Goal: Task Accomplishment & Management: Manage account settings

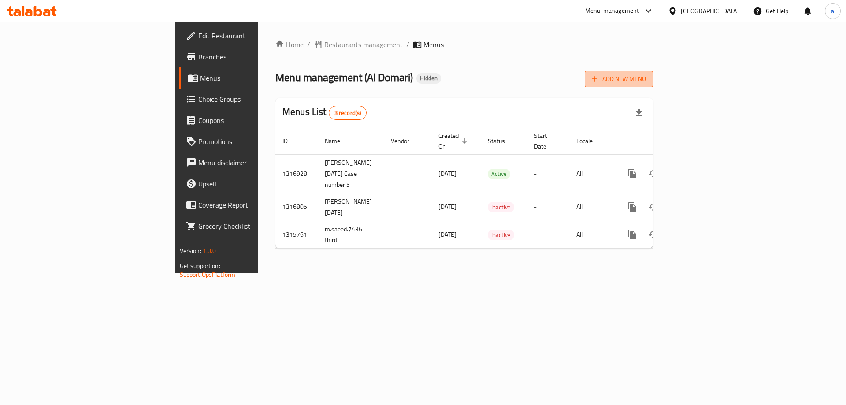
click at [646, 78] on span "Add New Menu" at bounding box center [619, 79] width 54 height 11
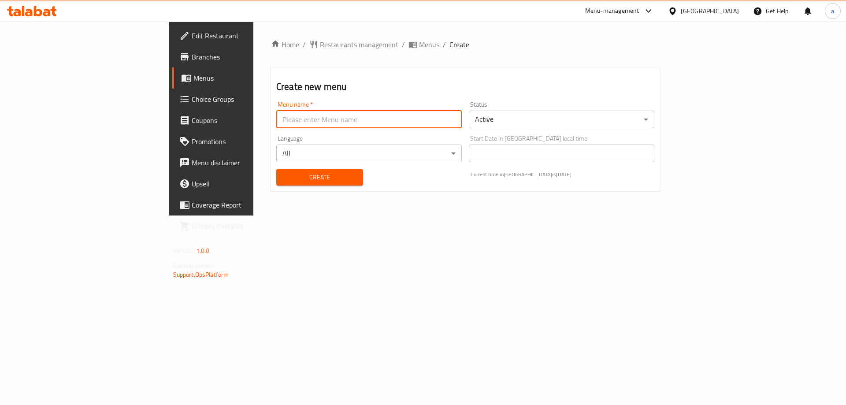
click at [303, 118] on input "text" at bounding box center [368, 120] width 185 height 18
paste input "1st Menu"
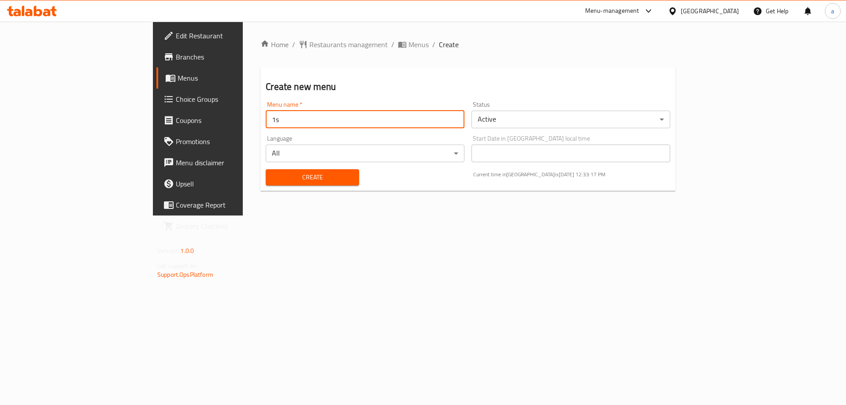
type input "1"
paste input "1st Menu"
type input "Abdelrhman_8026 (1st Menu)"
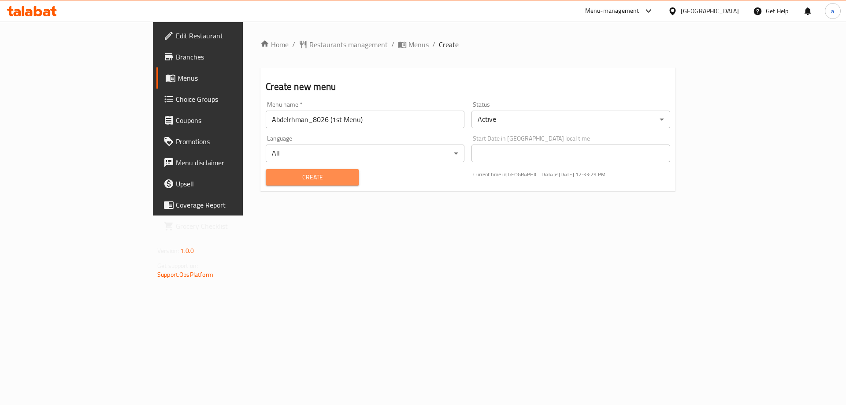
click at [282, 173] on span "Create" at bounding box center [312, 177] width 79 height 11
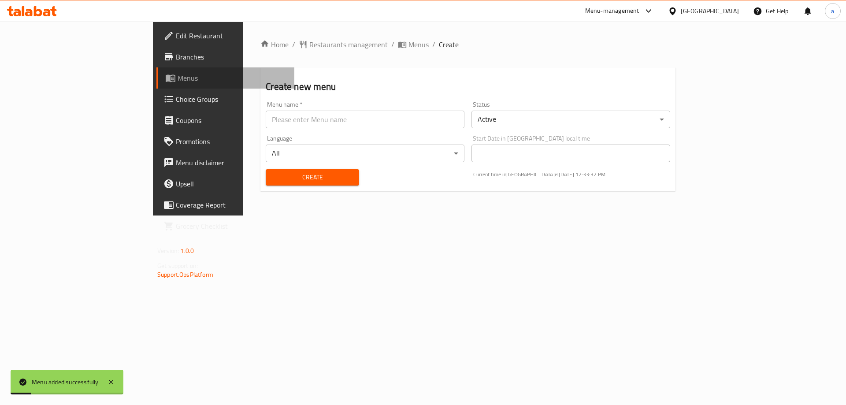
click at [178, 79] on span "Menus" at bounding box center [233, 78] width 110 height 11
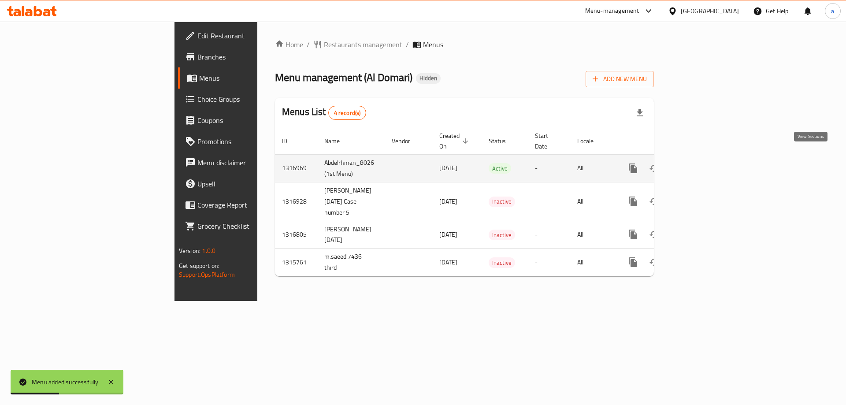
click at [701, 164] on icon "enhanced table" at bounding box center [697, 168] width 8 height 8
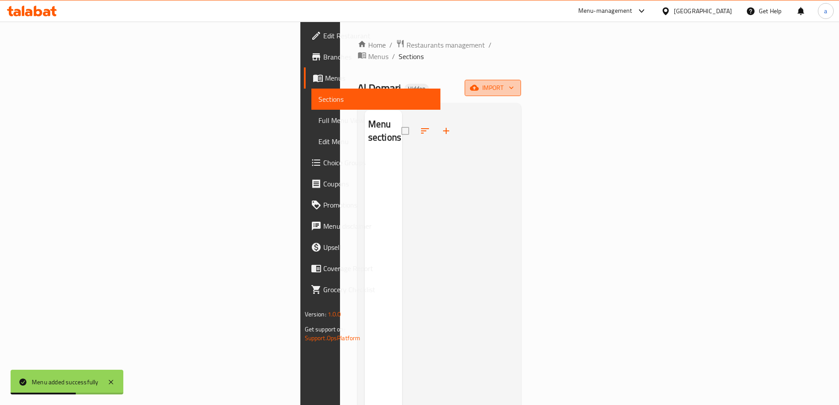
click at [514, 82] on span "import" at bounding box center [493, 87] width 42 height 11
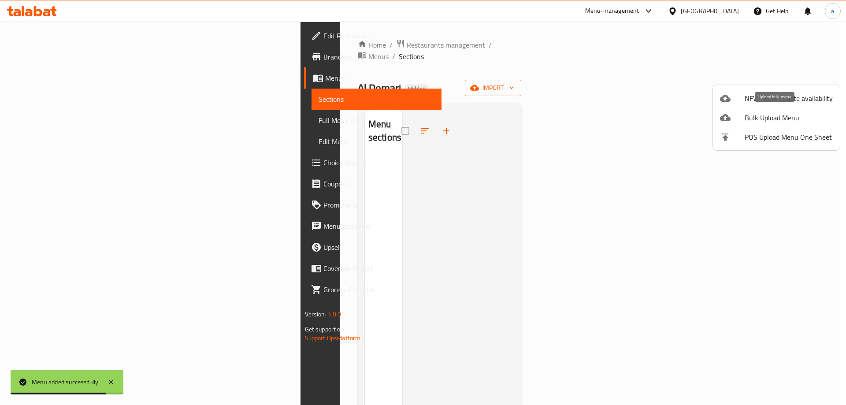
click at [752, 117] on span "Bulk Upload Menu" at bounding box center [789, 117] width 88 height 11
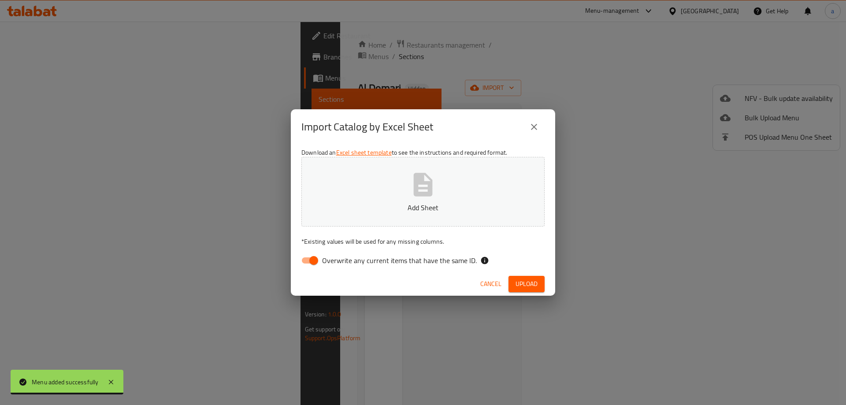
click at [397, 257] on span "Overwrite any current items that have the same ID." at bounding box center [399, 260] width 155 height 11
click at [339, 257] on input "Overwrite any current items that have the same ID." at bounding box center [314, 260] width 50 height 17
checkbox input "false"
click at [423, 193] on icon "button" at bounding box center [423, 184] width 19 height 23
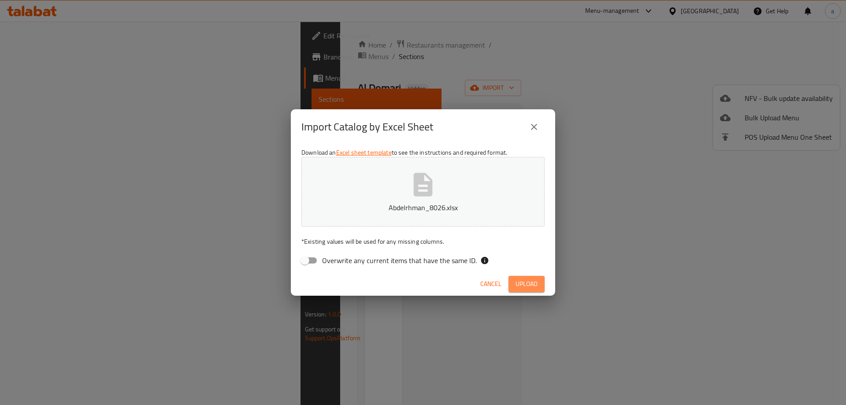
click at [530, 287] on span "Upload" at bounding box center [526, 283] width 22 height 11
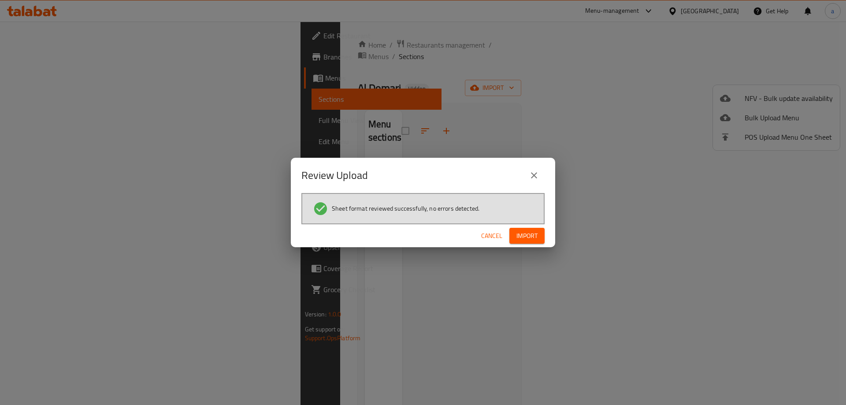
click at [526, 239] on span "Import" at bounding box center [526, 235] width 21 height 11
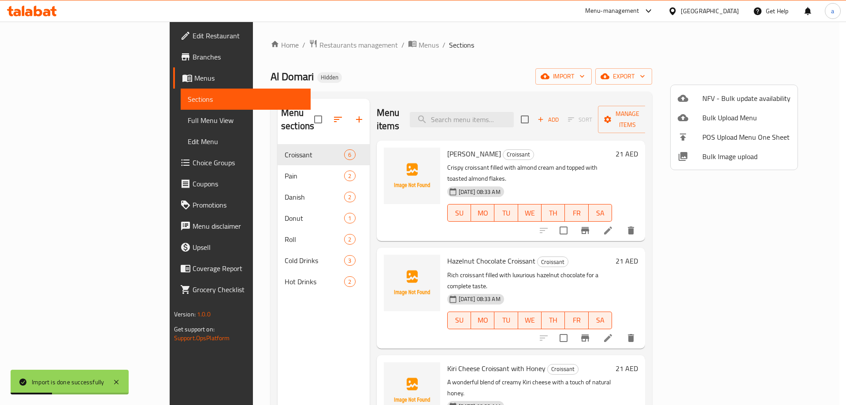
click at [19, 124] on div at bounding box center [423, 202] width 846 height 405
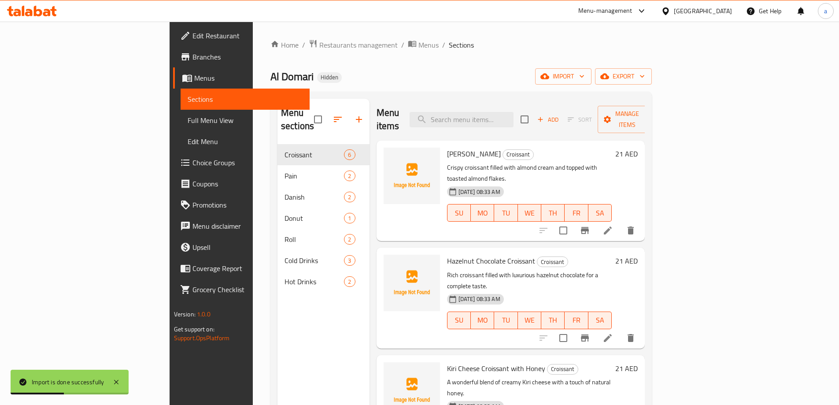
click at [188, 119] on span "Full Menu View" at bounding box center [245, 120] width 115 height 11
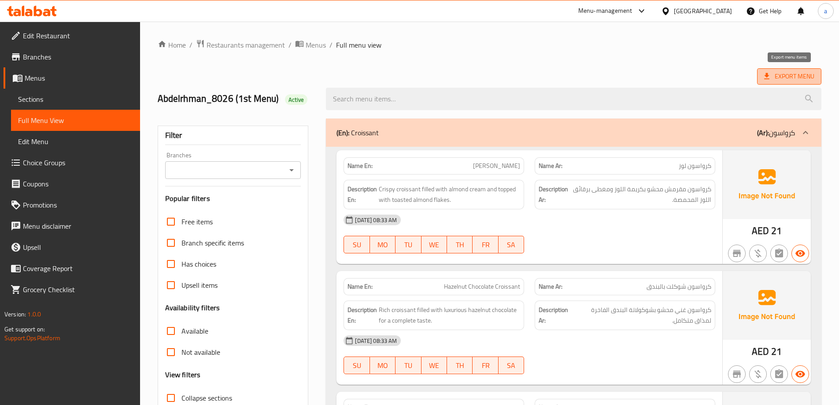
click at [762, 72] on span "Export Menu" at bounding box center [789, 76] width 64 height 16
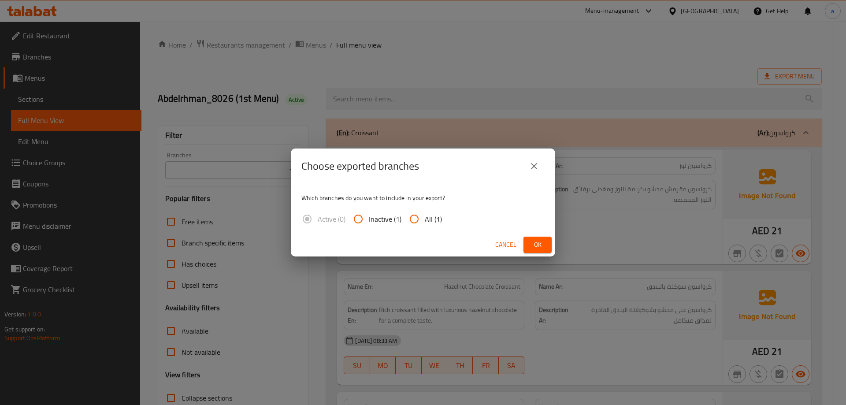
click at [413, 222] on input "All (1)" at bounding box center [414, 218] width 21 height 21
radio input "true"
click at [545, 241] on button "Ok" at bounding box center [537, 245] width 28 height 16
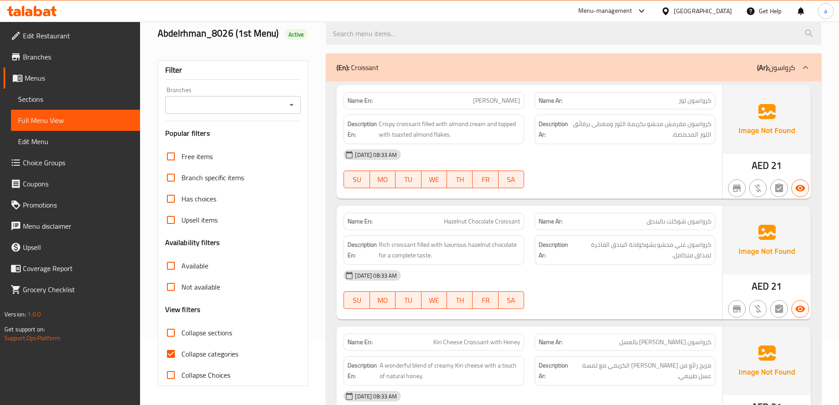
scroll to position [132, 0]
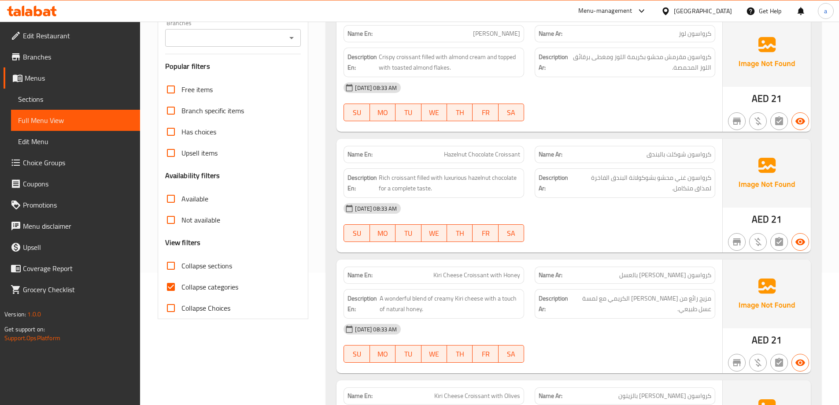
click at [175, 286] on input "Collapse categories" at bounding box center [170, 286] width 21 height 21
checkbox input "false"
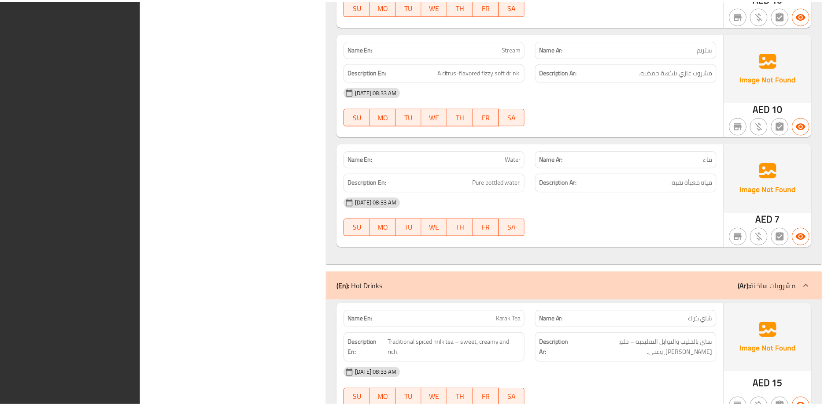
scroll to position [2372, 0]
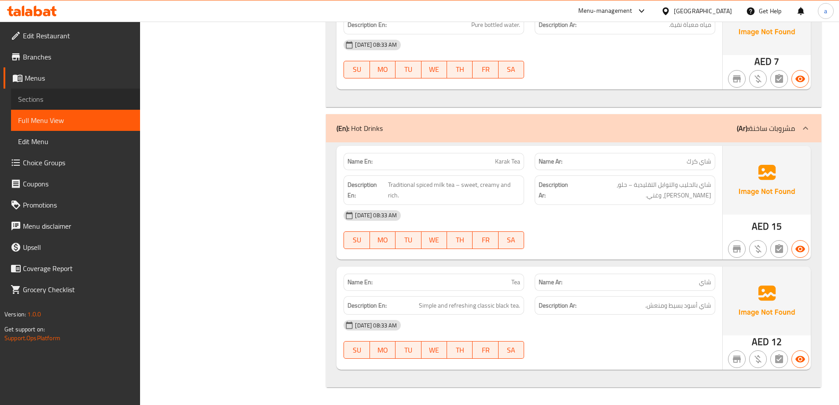
click at [54, 100] on span "Sections" at bounding box center [75, 99] width 115 height 11
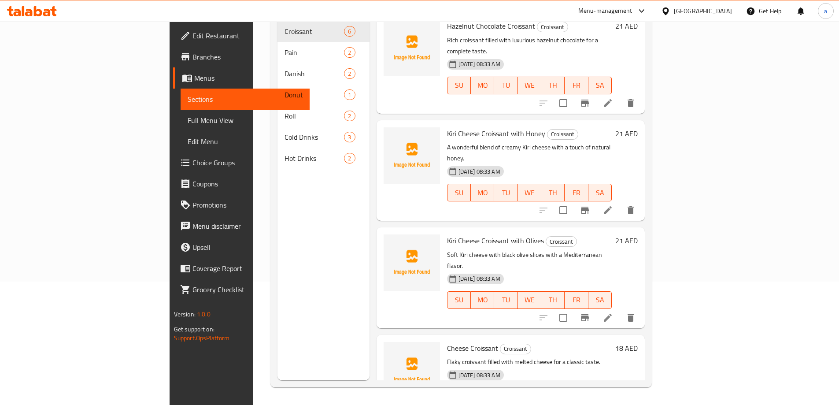
scroll to position [195, 0]
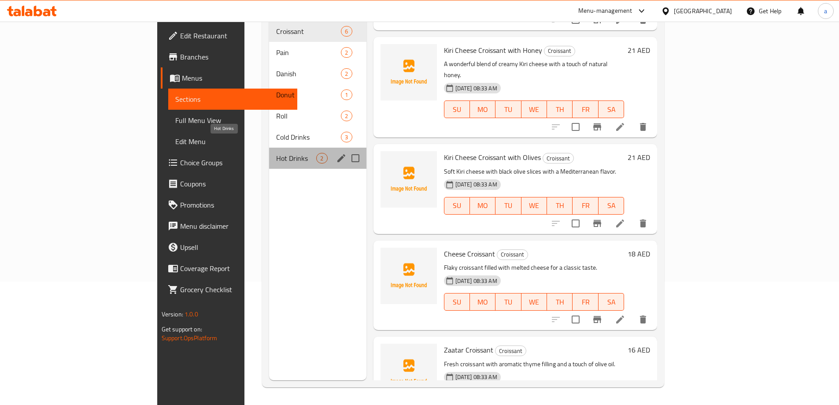
click at [276, 153] on span "Hot Drinks" at bounding box center [296, 158] width 40 height 11
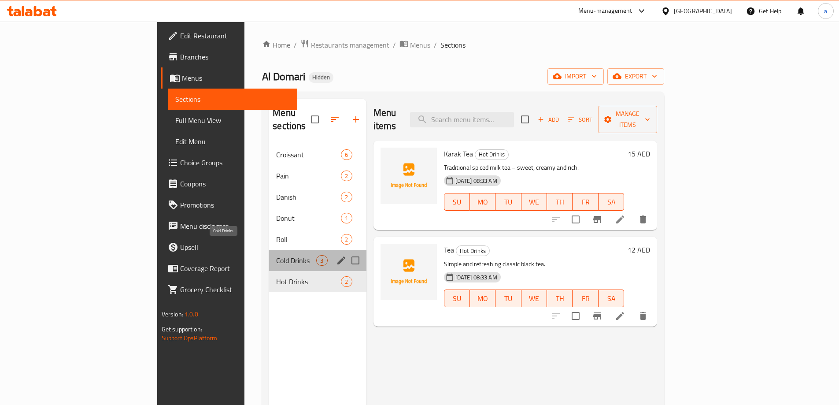
click at [276, 255] on span "Cold Drinks" at bounding box center [296, 260] width 40 height 11
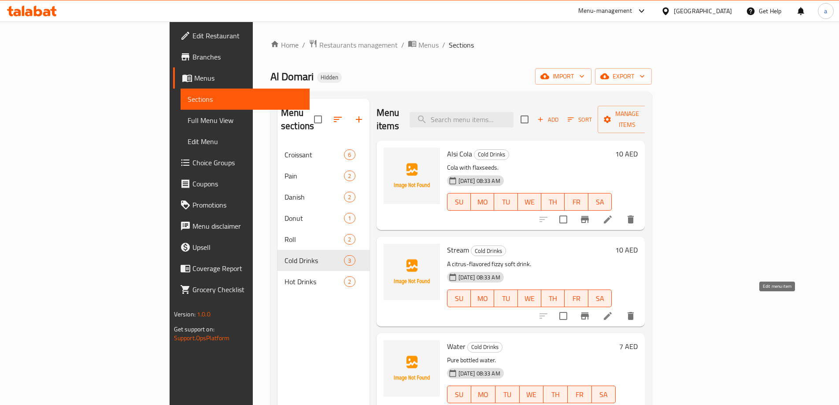
click at [613, 311] on icon at bounding box center [608, 316] width 11 height 11
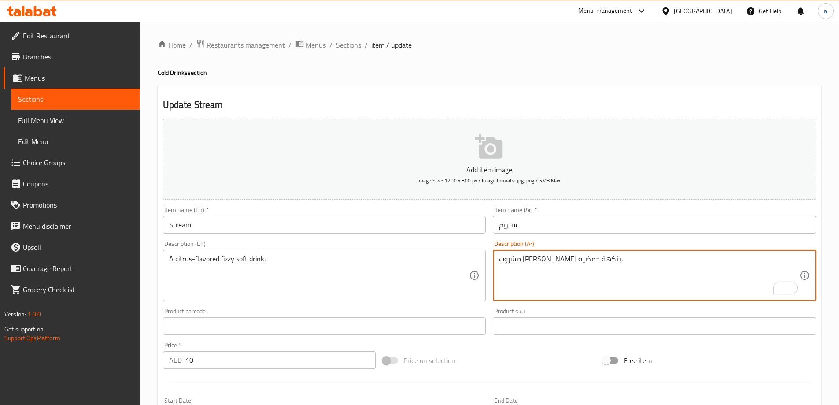
type textarea "مشروب [PERSON_NAME] بنكهة حمضيه."
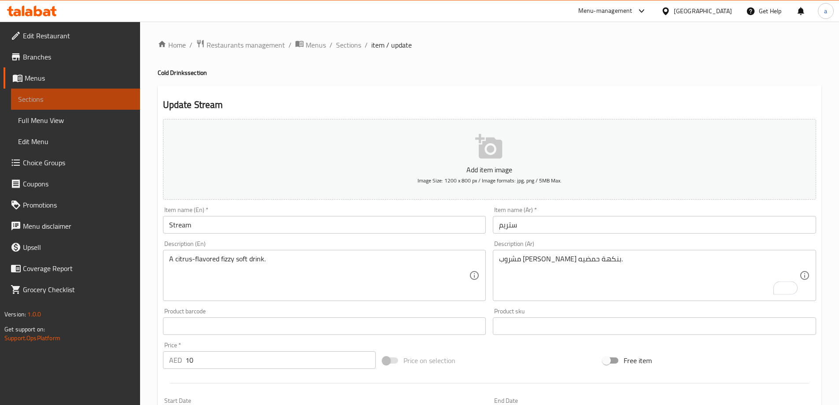
click at [43, 102] on span "Sections" at bounding box center [75, 99] width 115 height 11
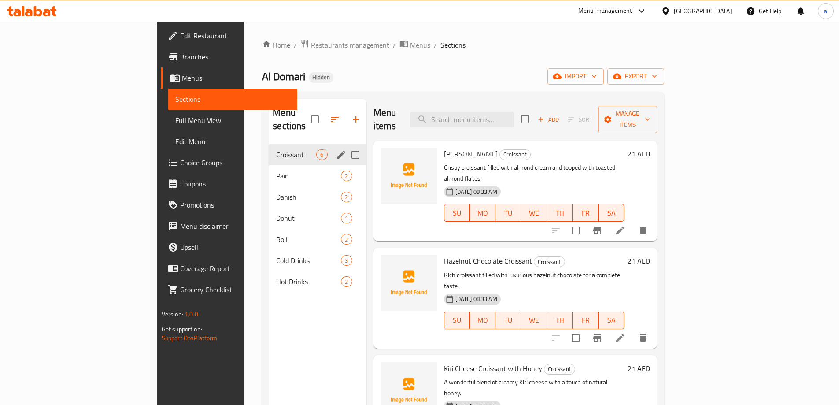
click at [346, 145] on input "Menu sections" at bounding box center [355, 154] width 19 height 19
checkbox input "true"
click at [300, 117] on input "checkbox" at bounding box center [309, 119] width 19 height 19
checkbox input "true"
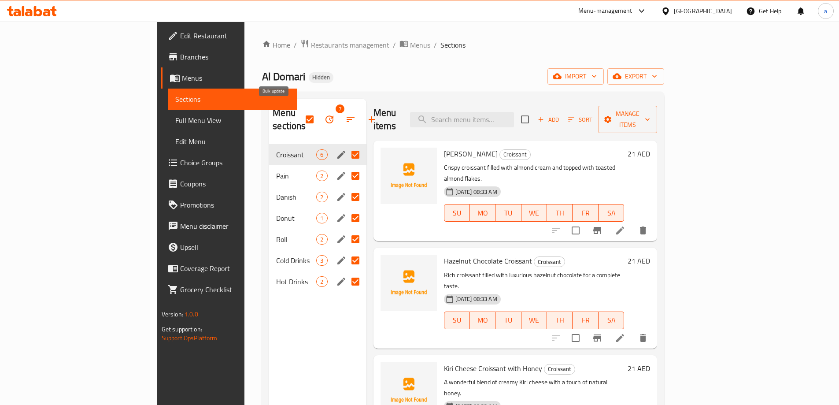
click at [324, 115] on icon "button" at bounding box center [329, 119] width 11 height 11
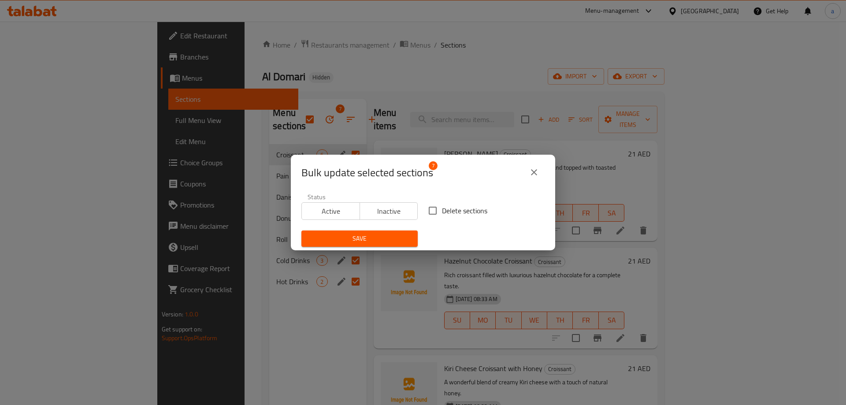
click at [442, 211] on span "Delete sections" at bounding box center [464, 210] width 45 height 11
click at [441, 211] on input "Delete sections" at bounding box center [432, 210] width 19 height 19
checkbox input "true"
click at [378, 237] on span "Save" at bounding box center [359, 238] width 102 height 11
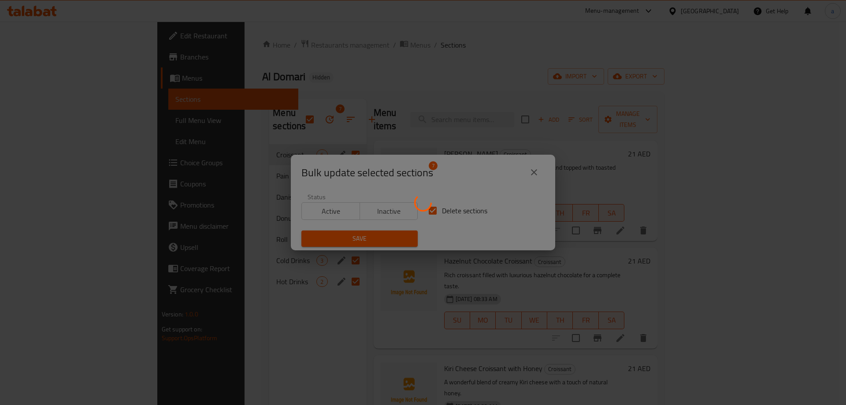
checkbox input "false"
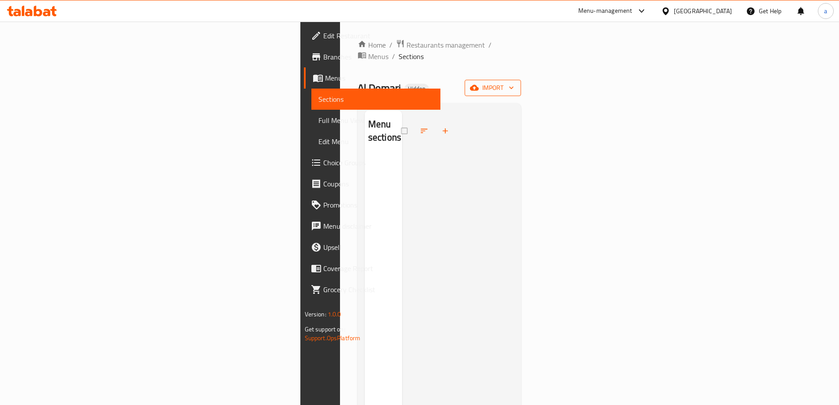
click at [516, 83] on icon "button" at bounding box center [511, 87] width 9 height 9
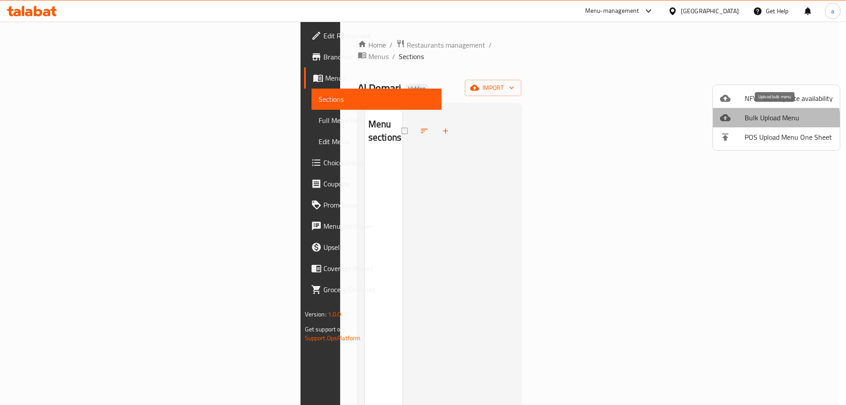
click at [766, 121] on span "Bulk Upload Menu" at bounding box center [789, 117] width 88 height 11
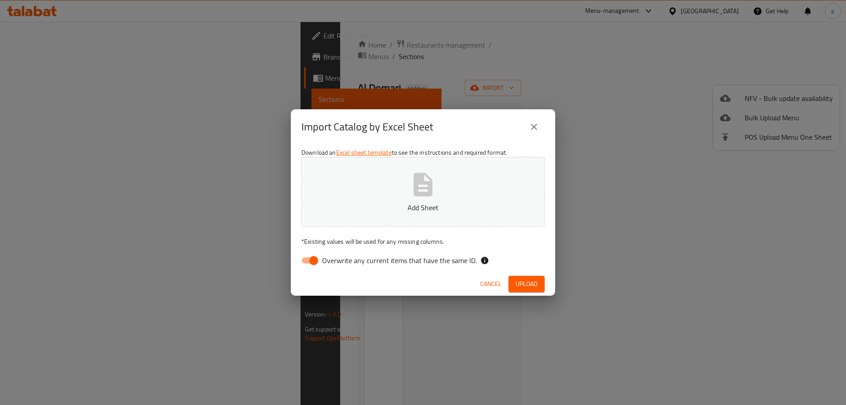
click at [387, 260] on span "Overwrite any current items that have the same ID." at bounding box center [399, 260] width 155 height 11
click at [339, 260] on input "Overwrite any current items that have the same ID." at bounding box center [314, 260] width 50 height 17
checkbox input "false"
click at [414, 204] on p "Add Sheet" at bounding box center [423, 207] width 216 height 11
click at [536, 284] on span "Upload" at bounding box center [526, 283] width 22 height 11
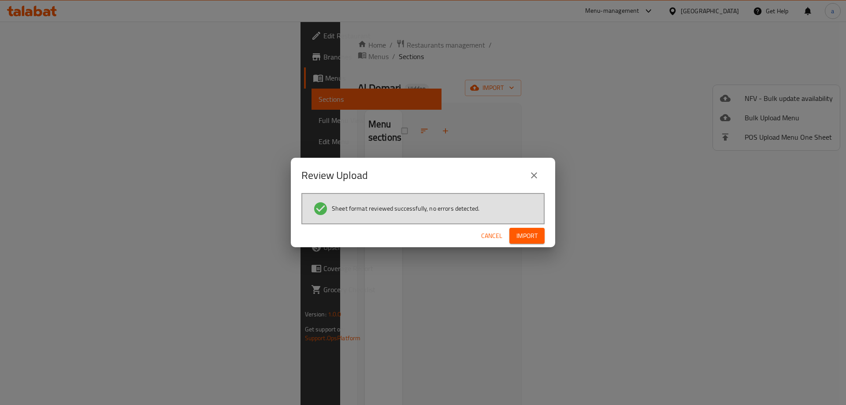
click at [531, 237] on span "Import" at bounding box center [526, 235] width 21 height 11
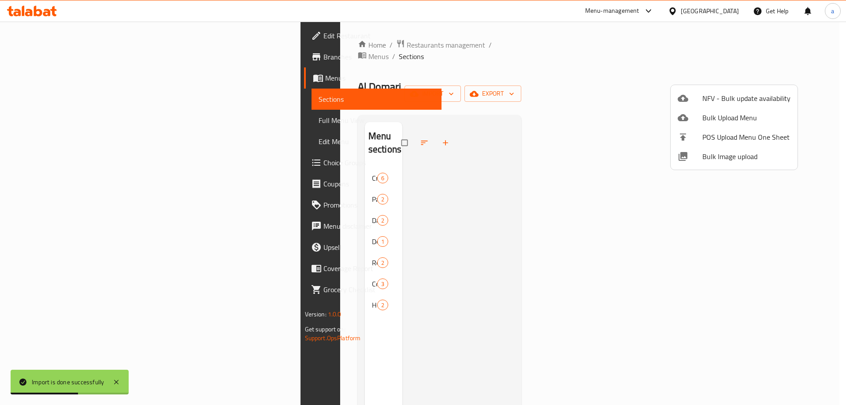
click at [37, 122] on div at bounding box center [423, 202] width 846 height 405
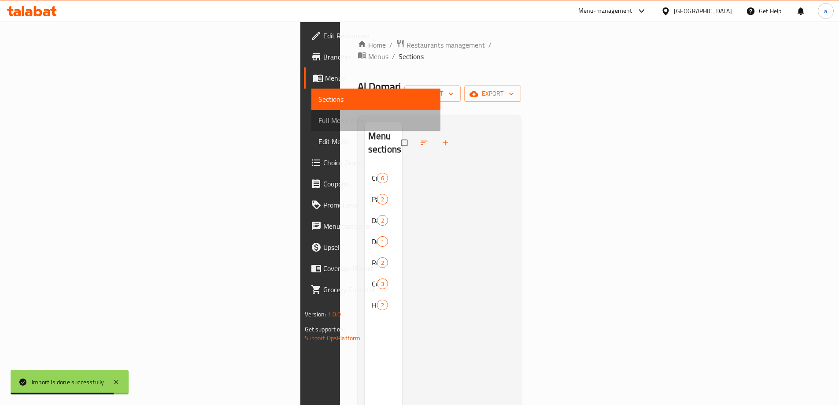
click at [319, 122] on span "Full Menu View" at bounding box center [376, 120] width 115 height 11
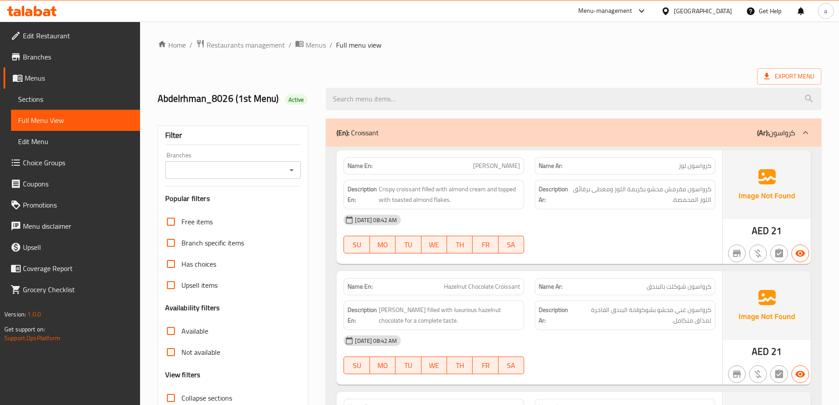
scroll to position [176, 0]
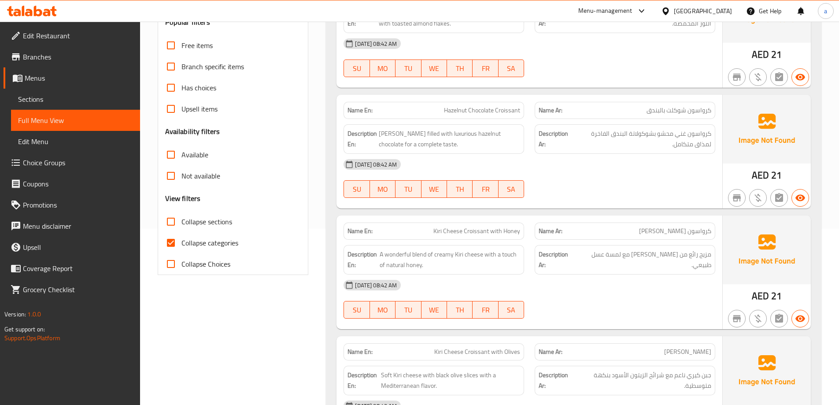
click at [197, 237] on span "Collapse categories" at bounding box center [210, 242] width 57 height 11
click at [182, 237] on input "Collapse categories" at bounding box center [170, 242] width 21 height 21
checkbox input "false"
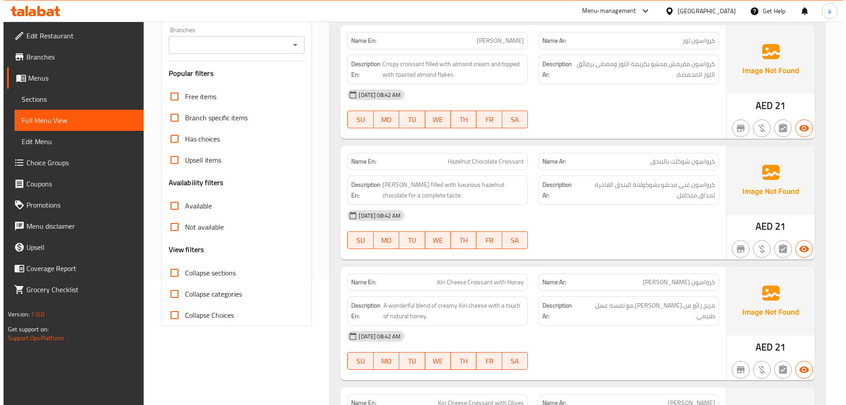
scroll to position [0, 0]
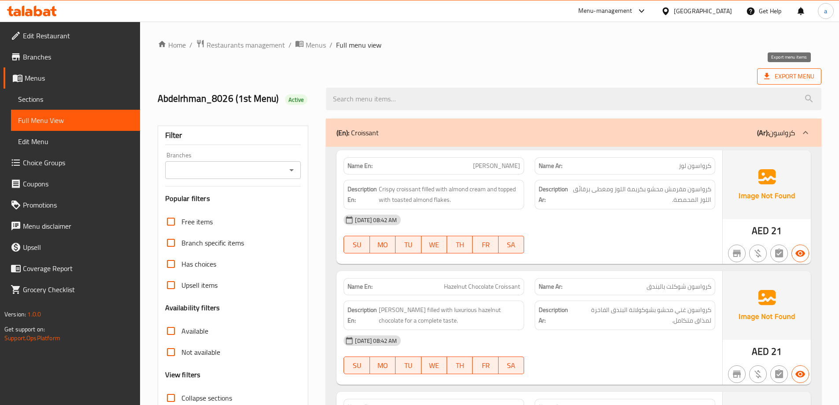
click at [770, 75] on icon at bounding box center [767, 76] width 9 height 9
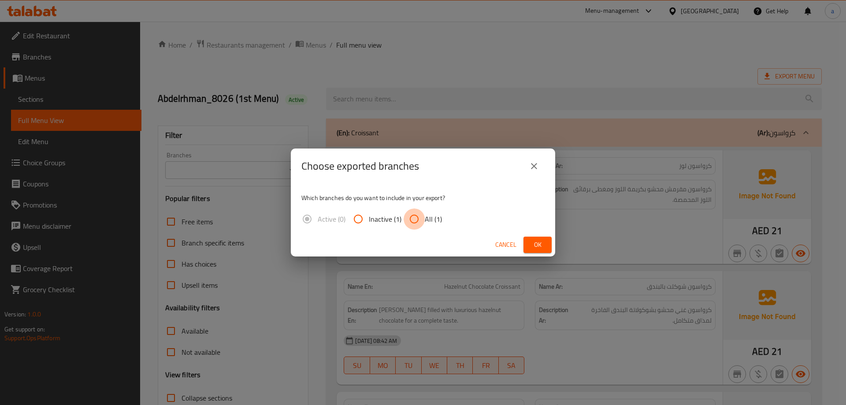
click at [415, 216] on input "All (1)" at bounding box center [414, 218] width 21 height 21
radio input "true"
click at [533, 239] on span "Ok" at bounding box center [537, 244] width 14 height 11
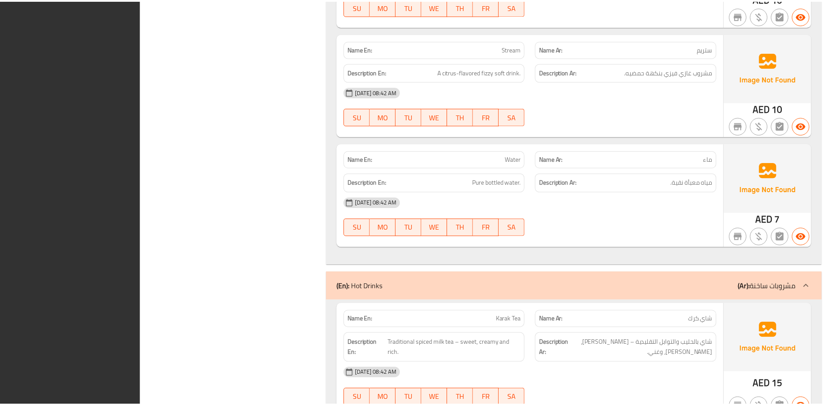
scroll to position [2372, 0]
